Goal: Task Accomplishment & Management: Complete application form

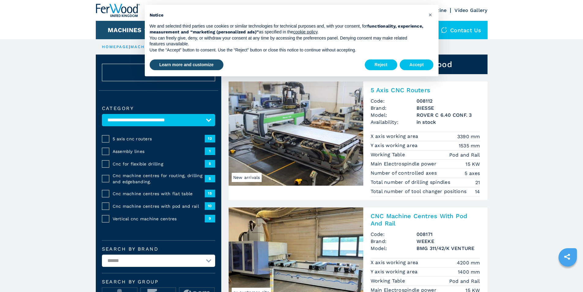
click at [415, 67] on button "Accept" at bounding box center [417, 64] width 34 height 11
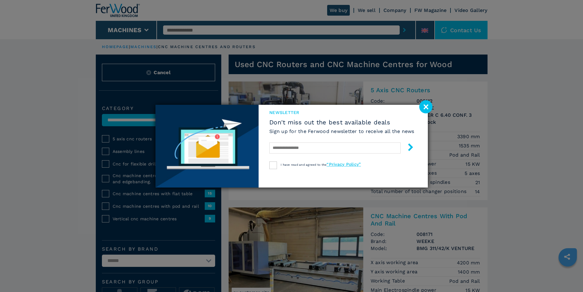
click at [425, 104] on image at bounding box center [425, 106] width 13 height 13
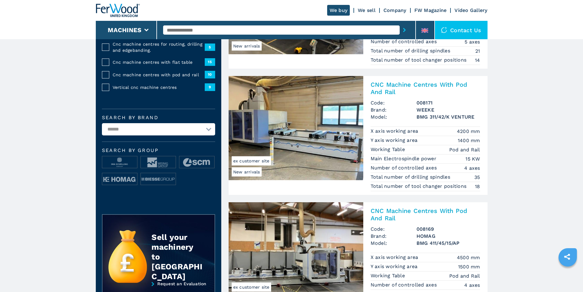
scroll to position [153, 0]
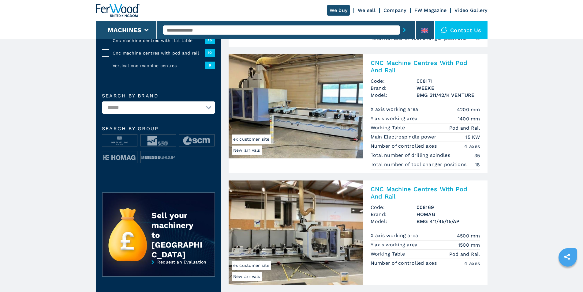
click at [289, 98] on img at bounding box center [296, 106] width 135 height 104
click at [403, 63] on h2 "CNC Machine Centres With Pod And Rail" at bounding box center [426, 66] width 110 height 15
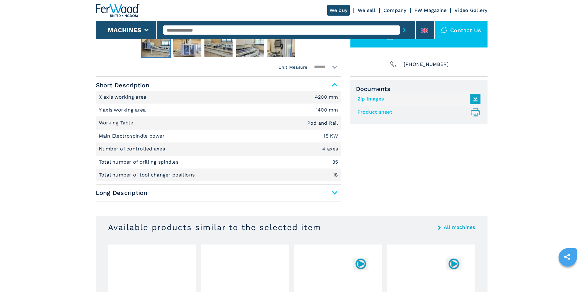
scroll to position [255, 0]
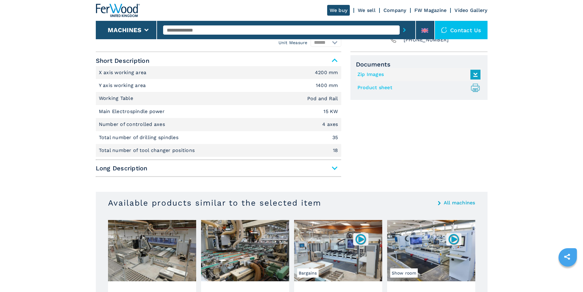
click at [334, 169] on span "Long Description" at bounding box center [218, 167] width 245 height 11
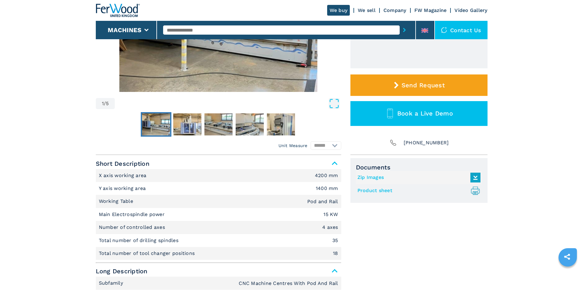
scroll to position [0, 0]
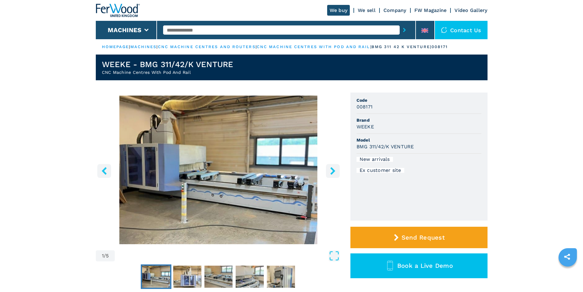
click at [335, 169] on icon "right-button" at bounding box center [333, 171] width 8 height 8
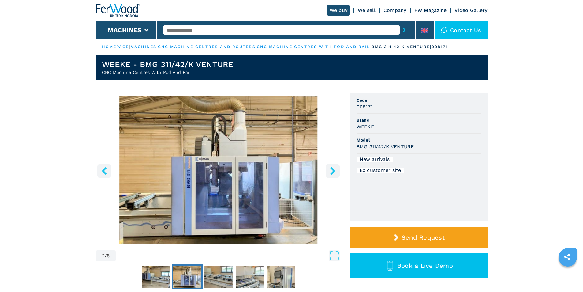
click at [335, 169] on icon "right-button" at bounding box center [333, 171] width 8 height 8
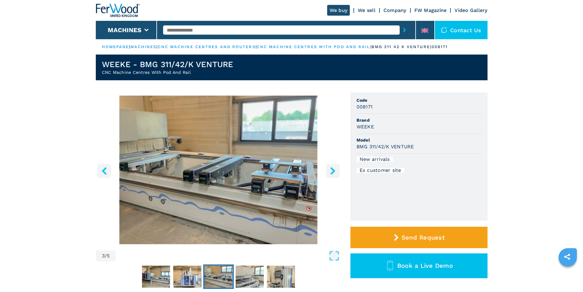
click at [335, 169] on icon "right-button" at bounding box center [333, 171] width 8 height 8
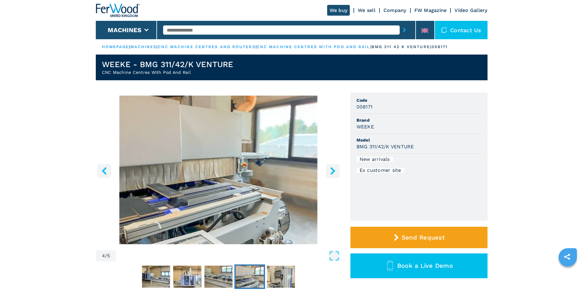
click at [334, 169] on icon "right-button" at bounding box center [332, 171] width 5 height 8
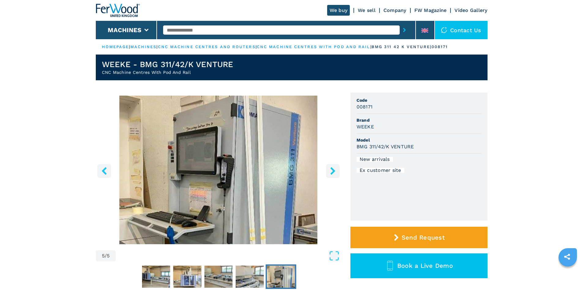
click at [334, 169] on icon "right-button" at bounding box center [332, 171] width 5 height 8
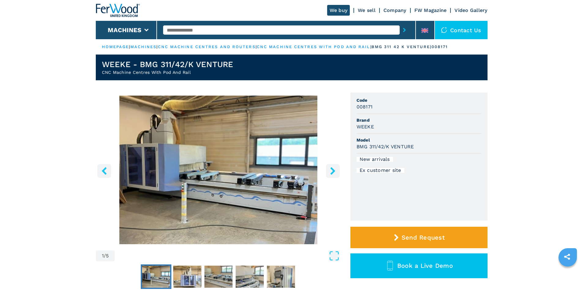
click at [334, 169] on icon "right-button" at bounding box center [332, 171] width 5 height 8
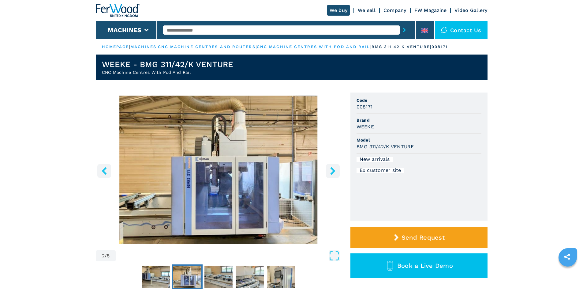
click at [334, 169] on icon "right-button" at bounding box center [332, 171] width 5 height 8
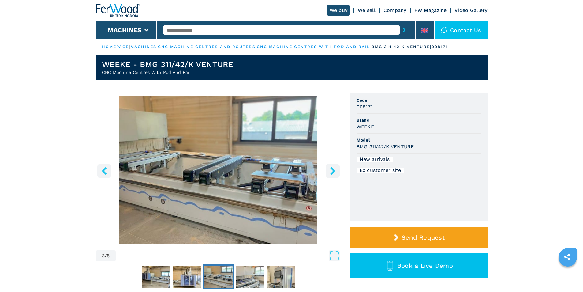
click at [334, 169] on icon "right-button" at bounding box center [332, 171] width 5 height 8
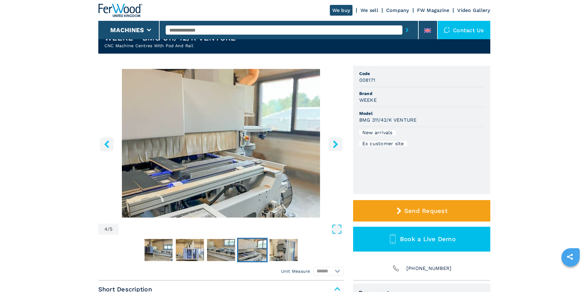
scroll to position [102, 0]
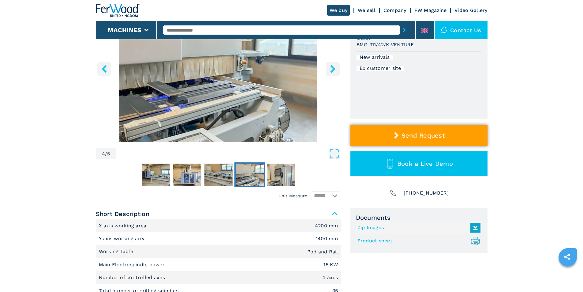
click at [449, 141] on button "Send Request" at bounding box center [418, 135] width 137 height 21
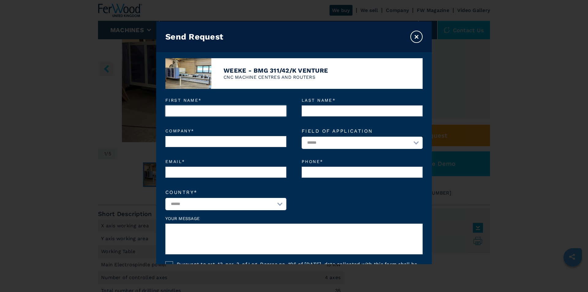
click at [211, 110] on input "First name *" at bounding box center [225, 110] width 121 height 11
click at [212, 108] on input "First name *" at bounding box center [225, 110] width 121 height 11
type input "*****"
click at [332, 111] on input "Last name *" at bounding box center [361, 110] width 121 height 11
type input "*"
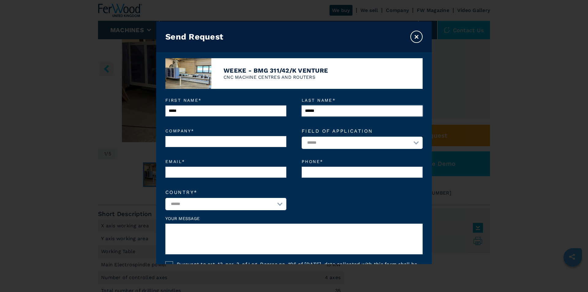
type input "******"
click at [240, 144] on input "Company *" at bounding box center [225, 141] width 121 height 11
type input "**********"
select select "**"
click at [412, 143] on select "**********" at bounding box center [361, 142] width 121 height 12
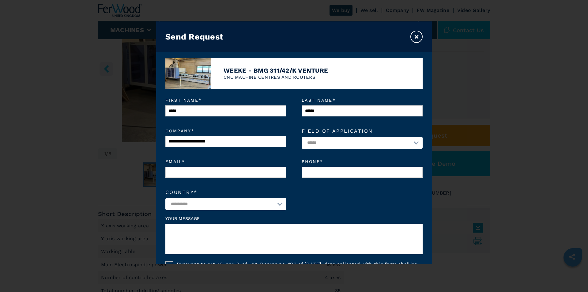
select select "*********"
click at [301, 137] on select "**********" at bounding box center [361, 142] width 121 height 12
click at [265, 176] on input "Email *" at bounding box center [225, 171] width 121 height 11
type input "**********"
click at [367, 170] on input "Phone *" at bounding box center [361, 171] width 121 height 11
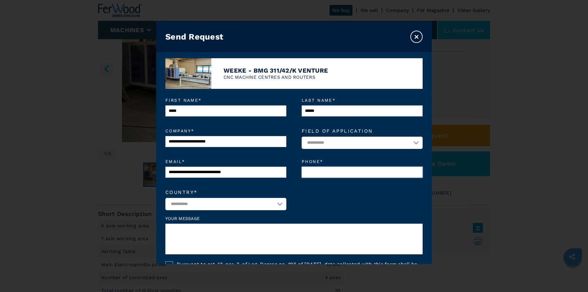
type input "**********"
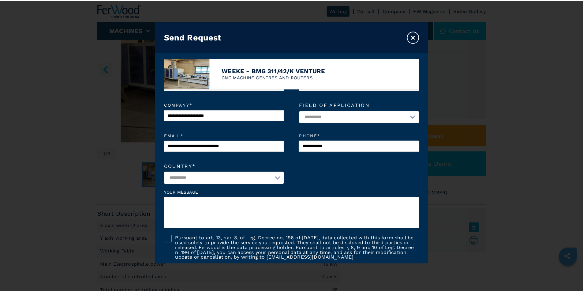
scroll to position [83, 0]
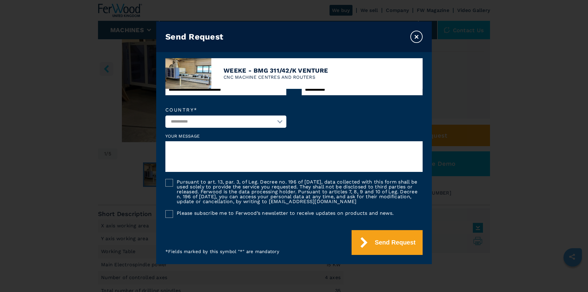
click at [239, 150] on textarea at bounding box center [293, 156] width 257 height 31
type textarea "**********"
click at [171, 181] on div at bounding box center [169, 183] width 8 height 8
click at [169, 182] on icon at bounding box center [169, 182] width 7 height 7
click at [170, 182] on div at bounding box center [169, 183] width 8 height 8
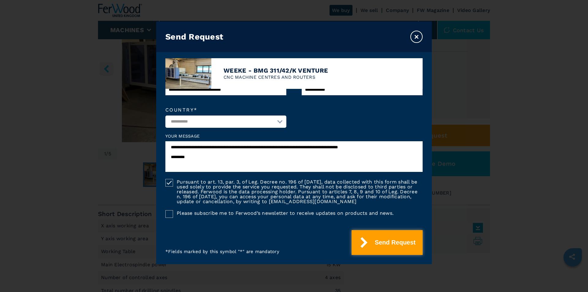
click at [378, 241] on button "Send Request" at bounding box center [386, 242] width 71 height 25
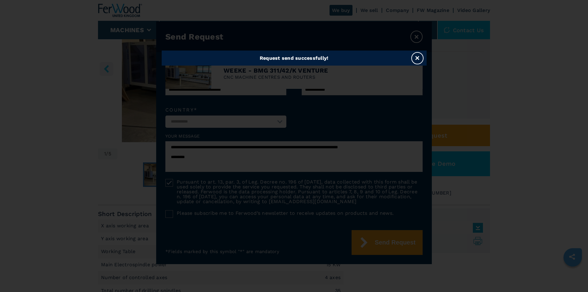
click at [418, 58] on button "×" at bounding box center [417, 58] width 12 height 12
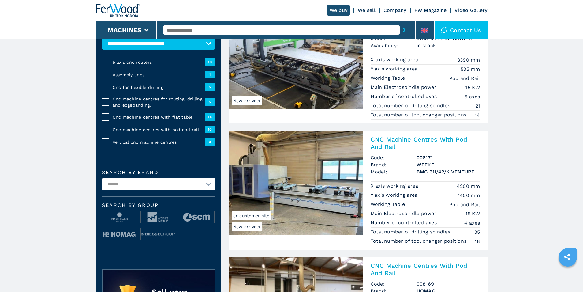
scroll to position [102, 0]
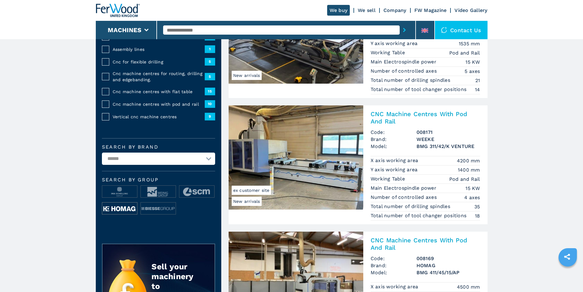
click at [125, 212] on img at bounding box center [119, 208] width 35 height 12
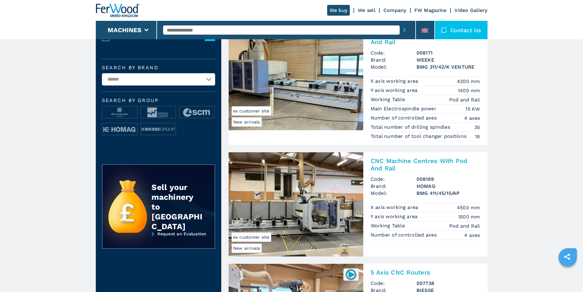
scroll to position [204, 0]
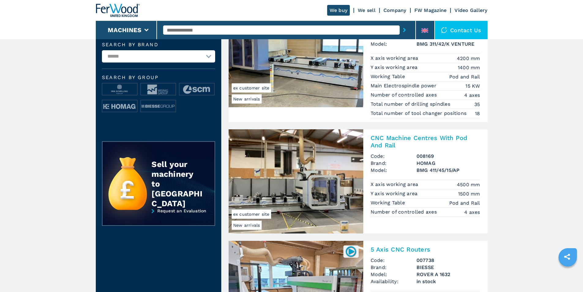
click at [306, 173] on img at bounding box center [296, 181] width 135 height 104
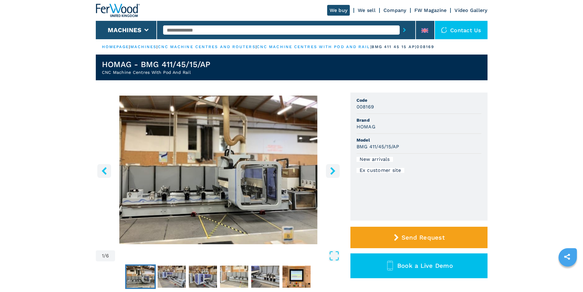
click at [333, 171] on icon "right-button" at bounding box center [332, 171] width 5 height 8
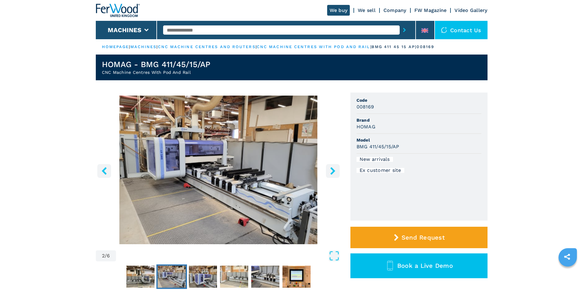
click at [333, 171] on icon "right-button" at bounding box center [333, 171] width 8 height 8
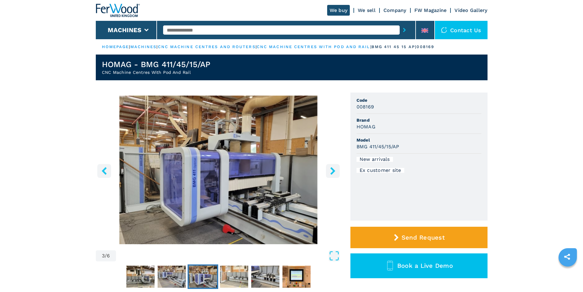
click at [333, 171] on icon "right-button" at bounding box center [333, 171] width 8 height 8
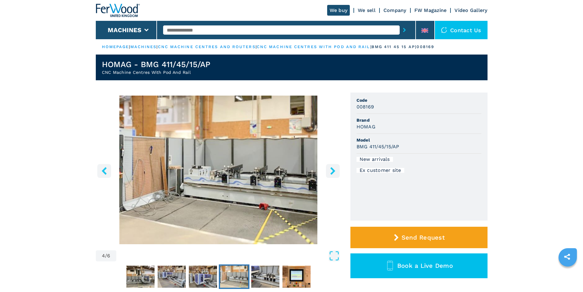
click at [333, 171] on icon "right-button" at bounding box center [333, 171] width 8 height 8
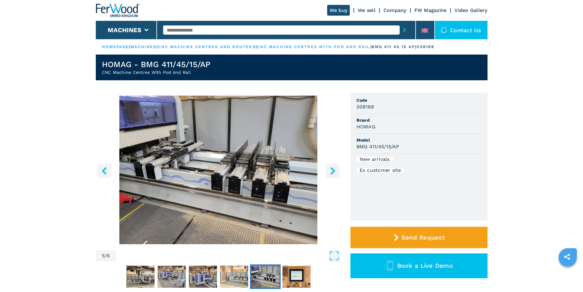
click at [333, 171] on icon "right-button" at bounding box center [333, 171] width 8 height 8
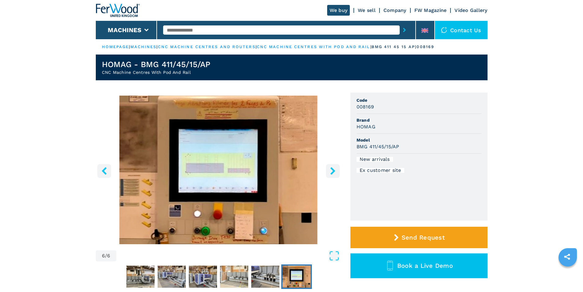
click at [333, 171] on icon "right-button" at bounding box center [333, 171] width 8 height 8
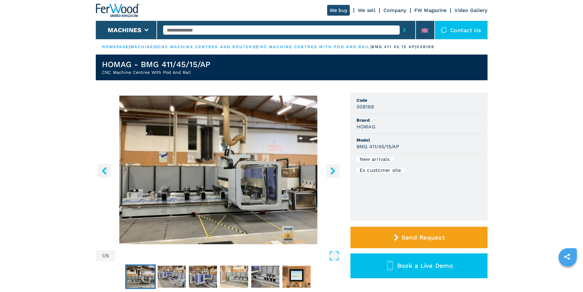
click at [333, 171] on icon "right-button" at bounding box center [333, 171] width 8 height 8
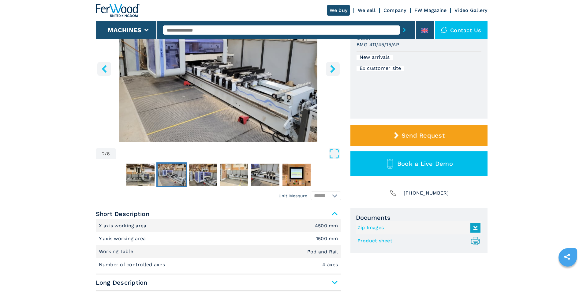
scroll to position [153, 0]
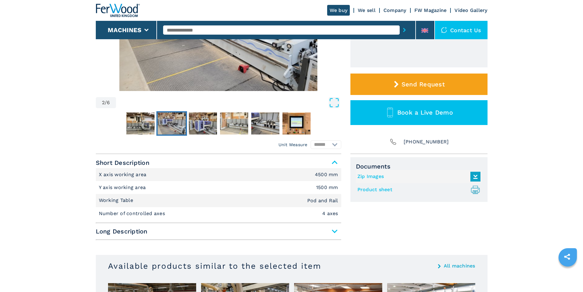
click at [333, 232] on span "Long Description" at bounding box center [218, 231] width 245 height 11
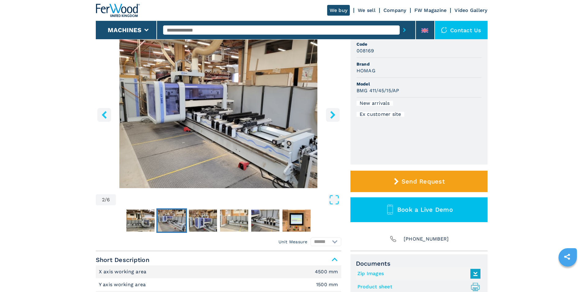
scroll to position [51, 0]
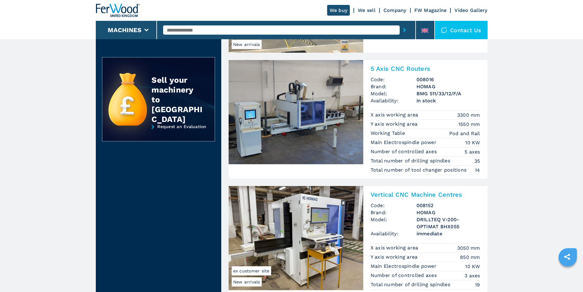
scroll to position [255, 0]
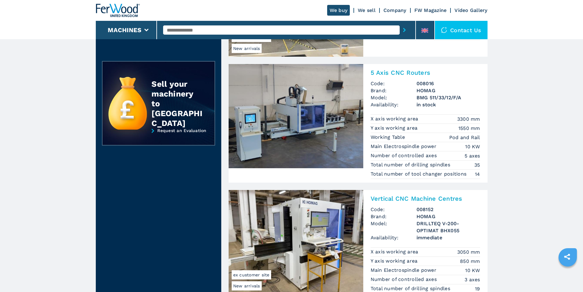
click at [324, 108] on img at bounding box center [296, 116] width 135 height 104
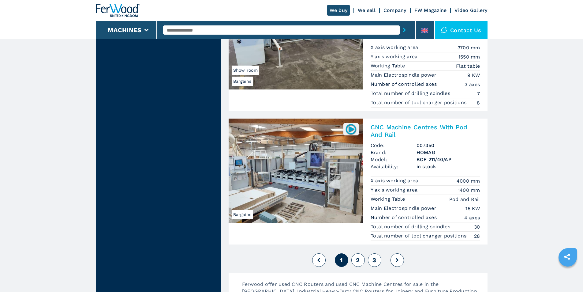
scroll to position [1479, 0]
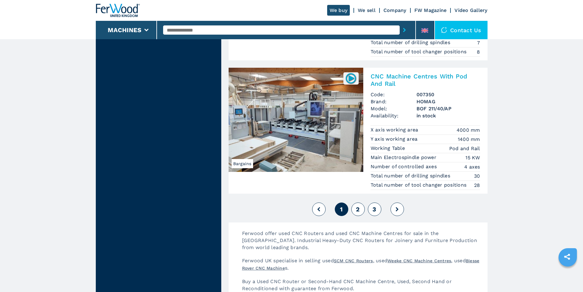
click at [358, 210] on span "2" at bounding box center [358, 208] width 4 height 7
click at [332, 125] on img at bounding box center [296, 120] width 135 height 104
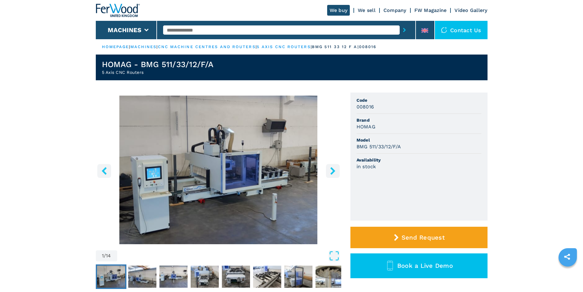
click at [334, 171] on icon "right-button" at bounding box center [332, 171] width 5 height 8
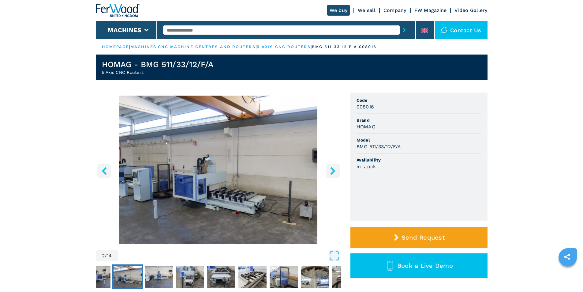
click at [334, 171] on icon "right-button" at bounding box center [332, 171] width 5 height 8
click at [331, 171] on icon "right-button" at bounding box center [333, 171] width 8 height 8
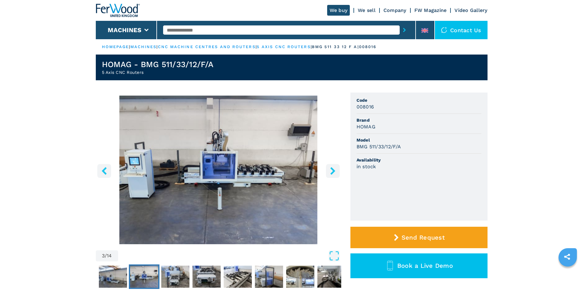
click at [331, 170] on icon "right-button" at bounding box center [333, 171] width 8 height 8
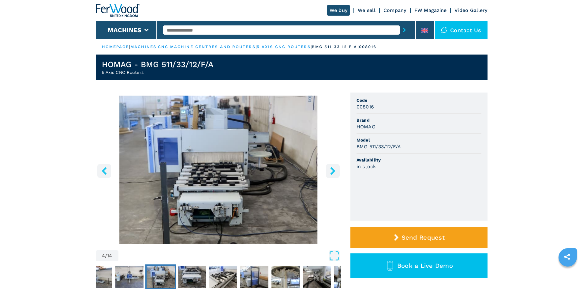
click at [331, 170] on icon "right-button" at bounding box center [333, 171] width 8 height 8
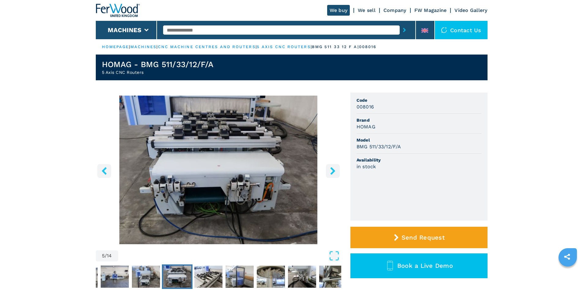
click at [331, 170] on icon "right-button" at bounding box center [333, 171] width 8 height 8
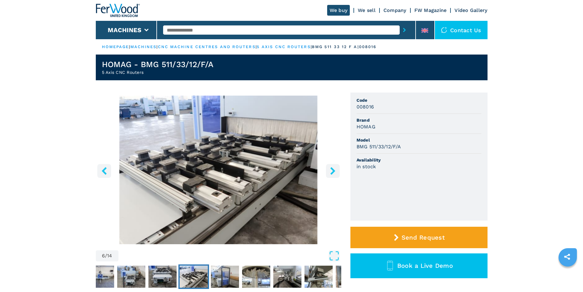
click at [331, 170] on icon "right-button" at bounding box center [333, 171] width 8 height 8
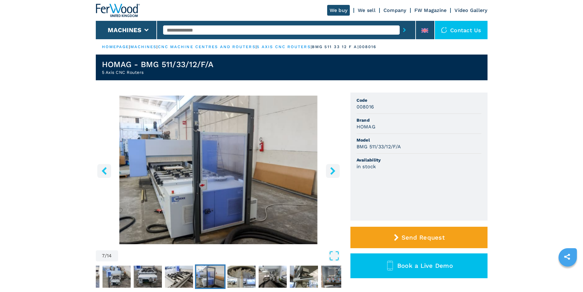
click at [331, 170] on icon "right-button" at bounding box center [333, 171] width 8 height 8
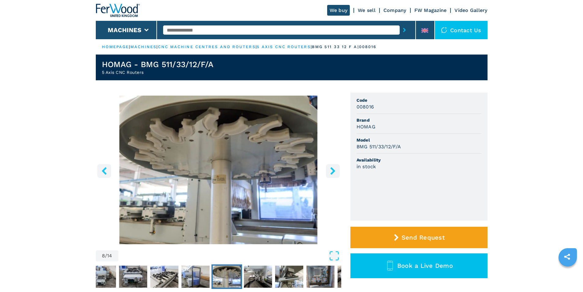
click at [331, 170] on icon "right-button" at bounding box center [333, 171] width 8 height 8
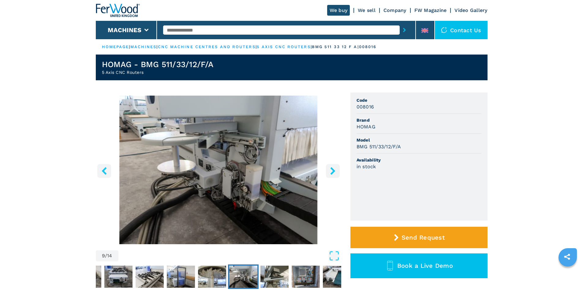
click at [331, 170] on icon "right-button" at bounding box center [333, 171] width 8 height 8
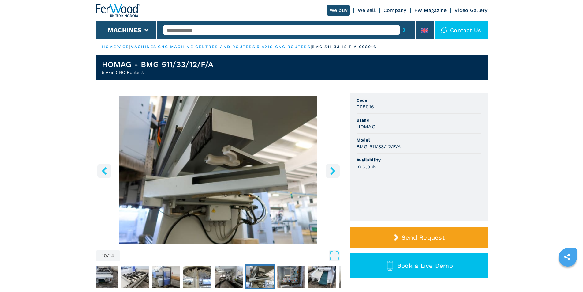
click at [331, 170] on icon "right-button" at bounding box center [333, 171] width 8 height 8
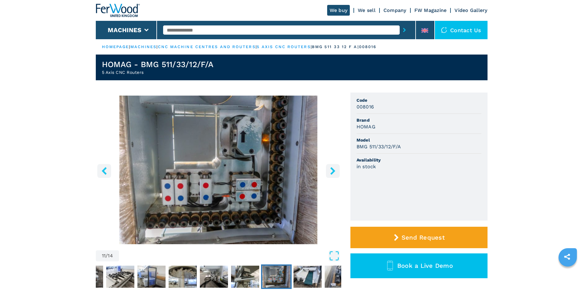
click at [331, 170] on icon "right-button" at bounding box center [333, 171] width 8 height 8
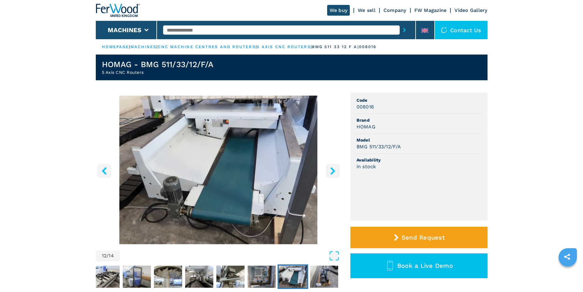
click at [331, 170] on icon "right-button" at bounding box center [333, 171] width 8 height 8
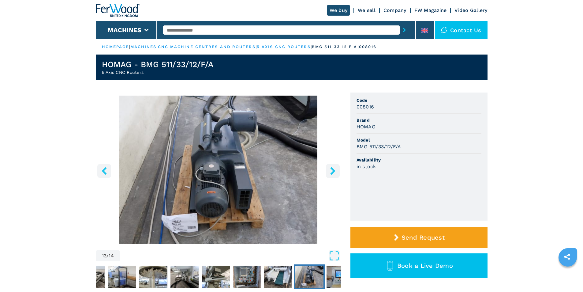
click at [331, 170] on icon "right-button" at bounding box center [333, 171] width 8 height 8
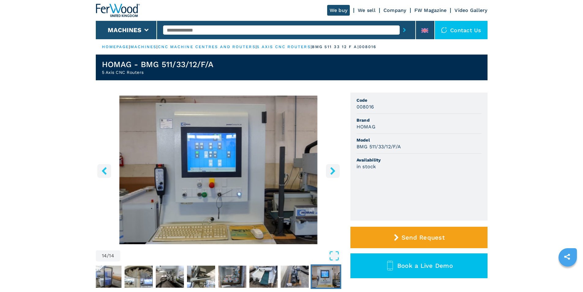
click at [331, 170] on icon "right-button" at bounding box center [333, 171] width 8 height 8
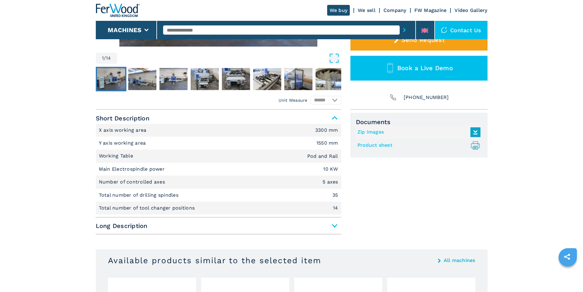
scroll to position [204, 0]
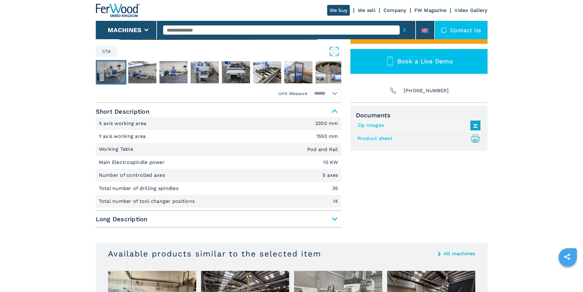
click at [335, 219] on span "Long Description" at bounding box center [218, 218] width 245 height 11
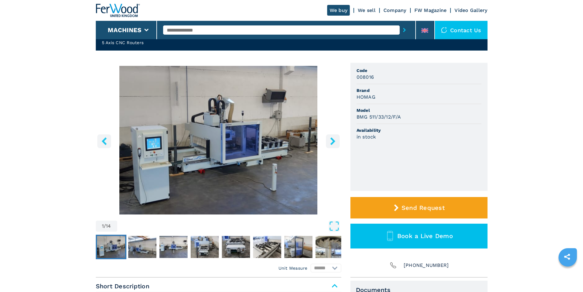
scroll to position [0, 0]
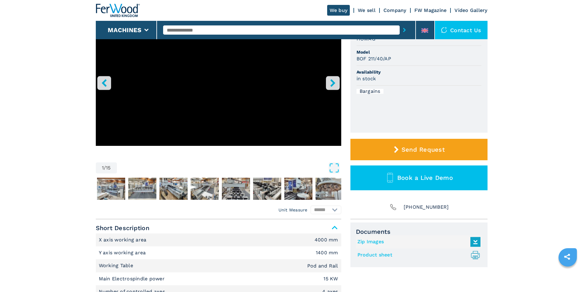
scroll to position [153, 0]
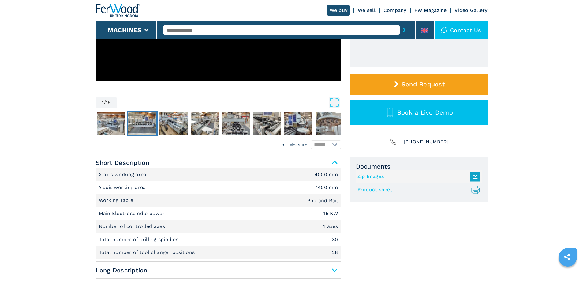
click at [147, 123] on img "Go to Slide 3" at bounding box center [142, 123] width 28 height 22
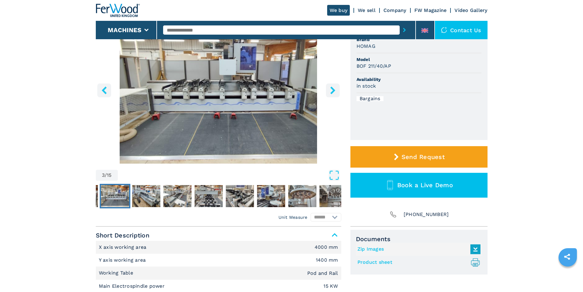
scroll to position [0, 0]
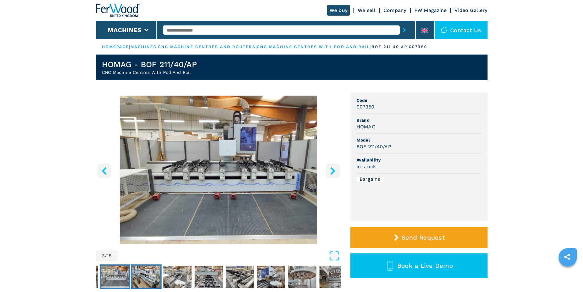
click at [152, 273] on img "Go to Slide 4" at bounding box center [146, 276] width 28 height 22
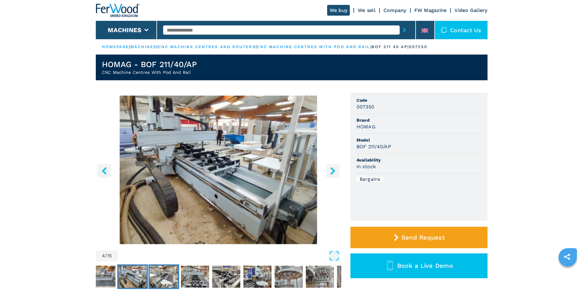
click at [167, 274] on img "Go to Slide 5" at bounding box center [164, 276] width 28 height 22
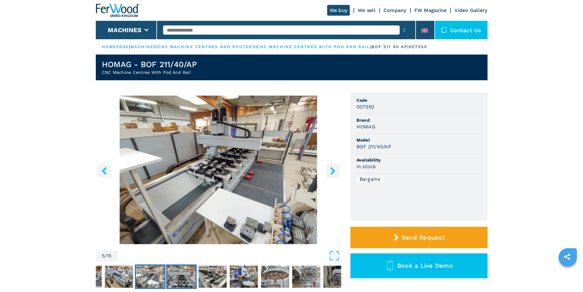
click at [181, 277] on img "Go to Slide 6" at bounding box center [181, 276] width 28 height 22
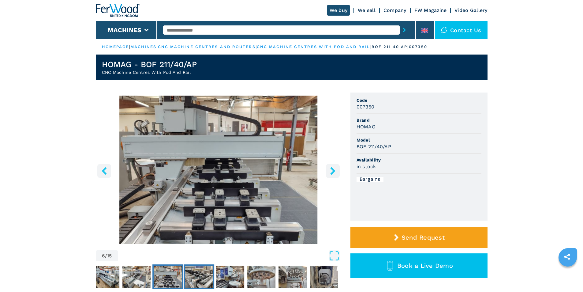
click at [199, 276] on img "Go to Slide 7" at bounding box center [199, 276] width 28 height 22
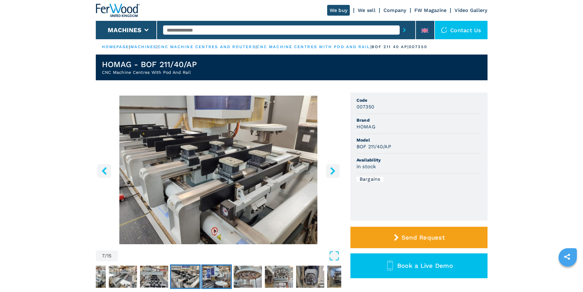
click at [218, 274] on img "Go to Slide 8" at bounding box center [216, 276] width 28 height 22
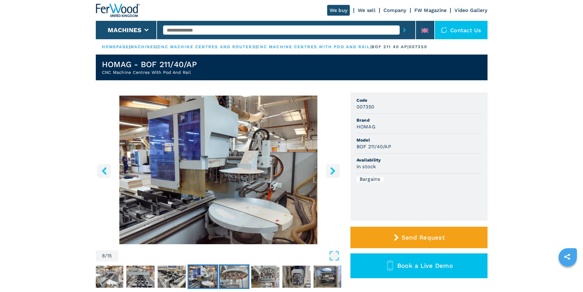
click at [230, 274] on img "Go to Slide 9" at bounding box center [234, 276] width 28 height 22
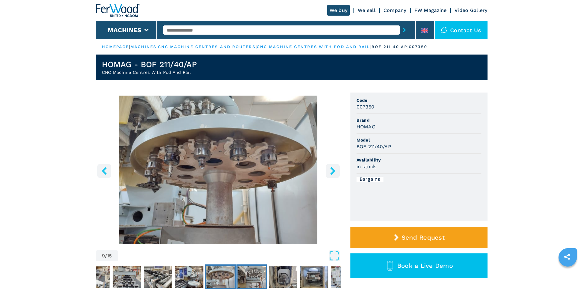
click at [252, 277] on img "Go to Slide 10" at bounding box center [251, 276] width 28 height 22
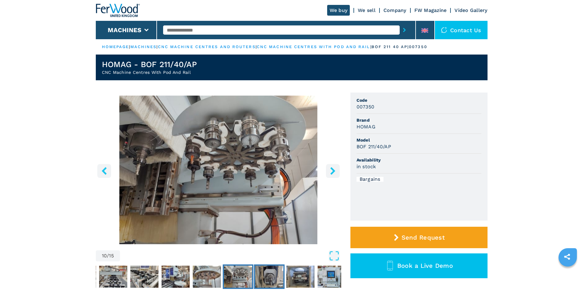
click at [278, 278] on img "Go to Slide 11" at bounding box center [269, 276] width 28 height 22
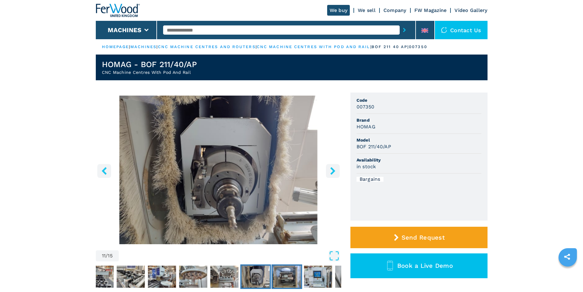
click at [292, 278] on img "Go to Slide 12" at bounding box center [287, 276] width 28 height 22
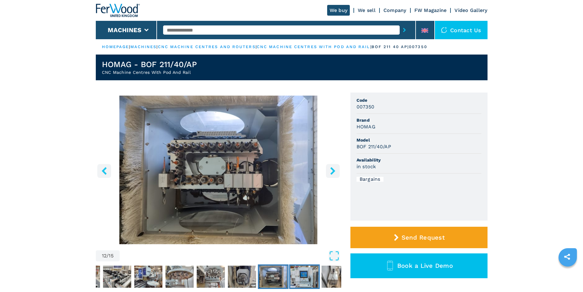
click at [310, 277] on img "Go to Slide 13" at bounding box center [304, 276] width 28 height 22
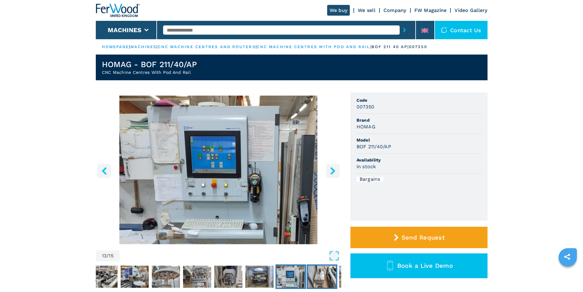
click at [318, 274] on img "Go to Slide 14" at bounding box center [322, 276] width 28 height 22
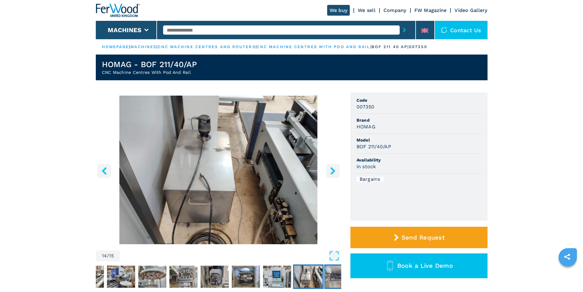
click at [331, 276] on img "Go to Slide 15" at bounding box center [339, 276] width 28 height 22
